Goal: Task Accomplishment & Management: Manage account settings

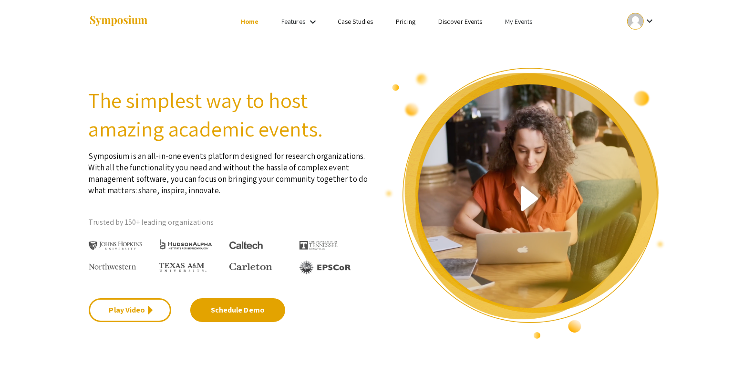
click at [522, 24] on link "My Events" at bounding box center [518, 21] width 27 height 9
click at [531, 43] on button "Events I've organized" at bounding box center [534, 42] width 82 height 23
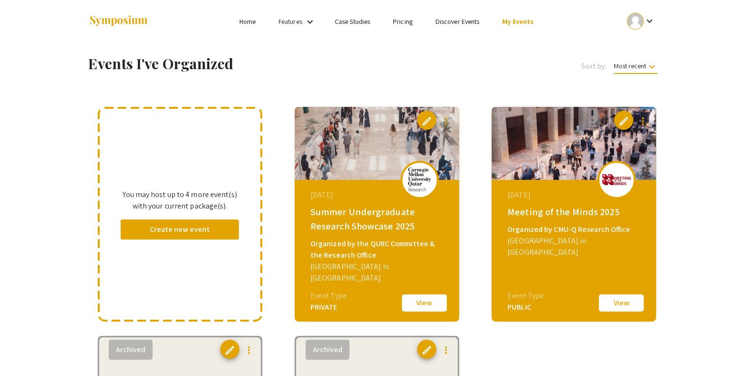
click at [420, 296] on button "View" at bounding box center [424, 303] width 48 height 20
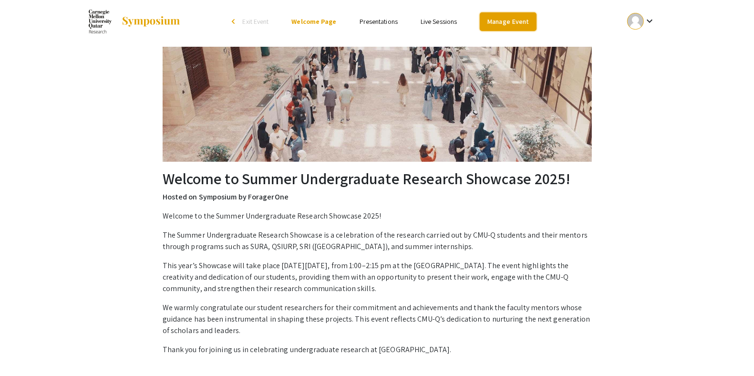
click at [516, 24] on link "Manage Event" at bounding box center [508, 21] width 56 height 19
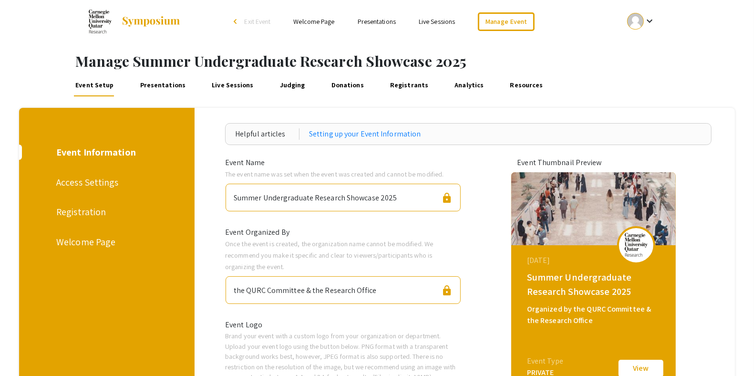
click at [166, 86] on link "Presentations" at bounding box center [162, 84] width 49 height 23
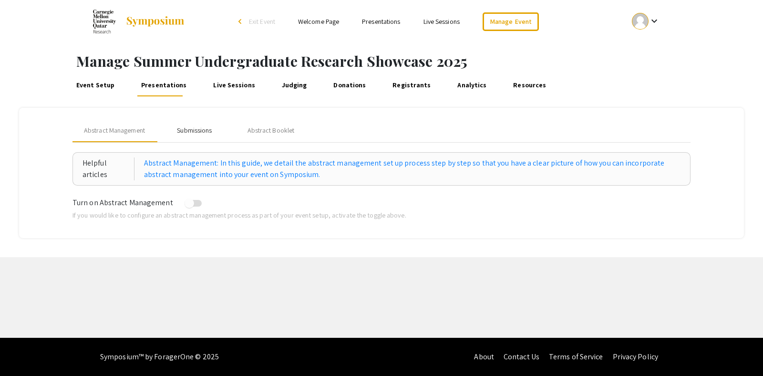
click at [195, 128] on div "Submissions" at bounding box center [194, 130] width 35 height 10
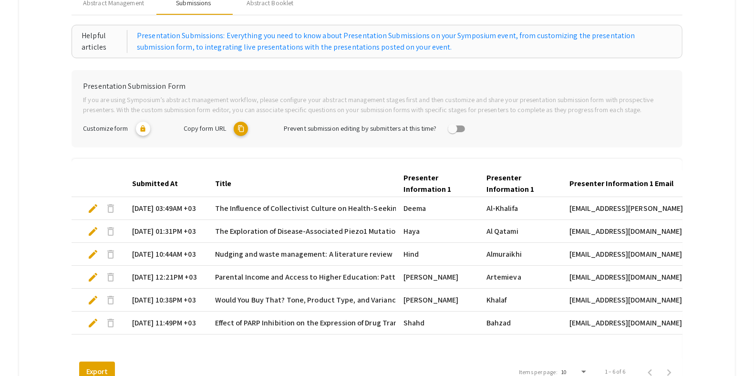
scroll to position [215, 0]
